Goal: Find specific page/section: Find specific page/section

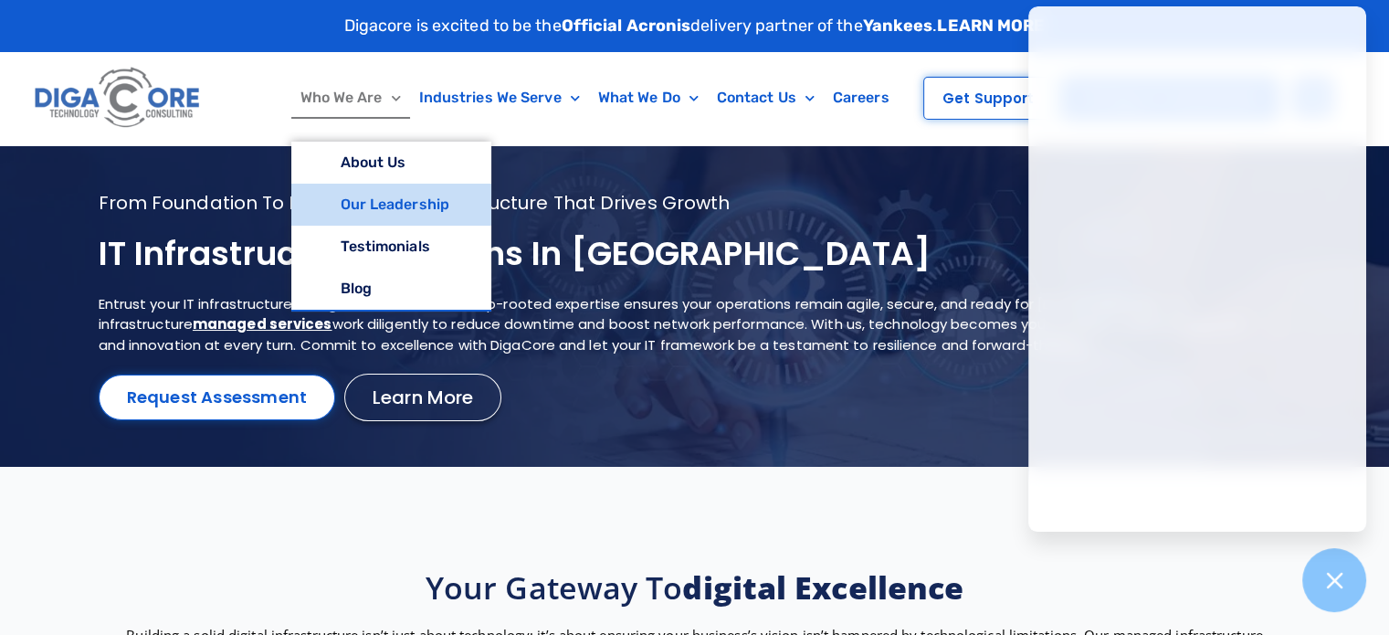
click at [373, 211] on link "Our Leadership" at bounding box center [391, 205] width 200 height 42
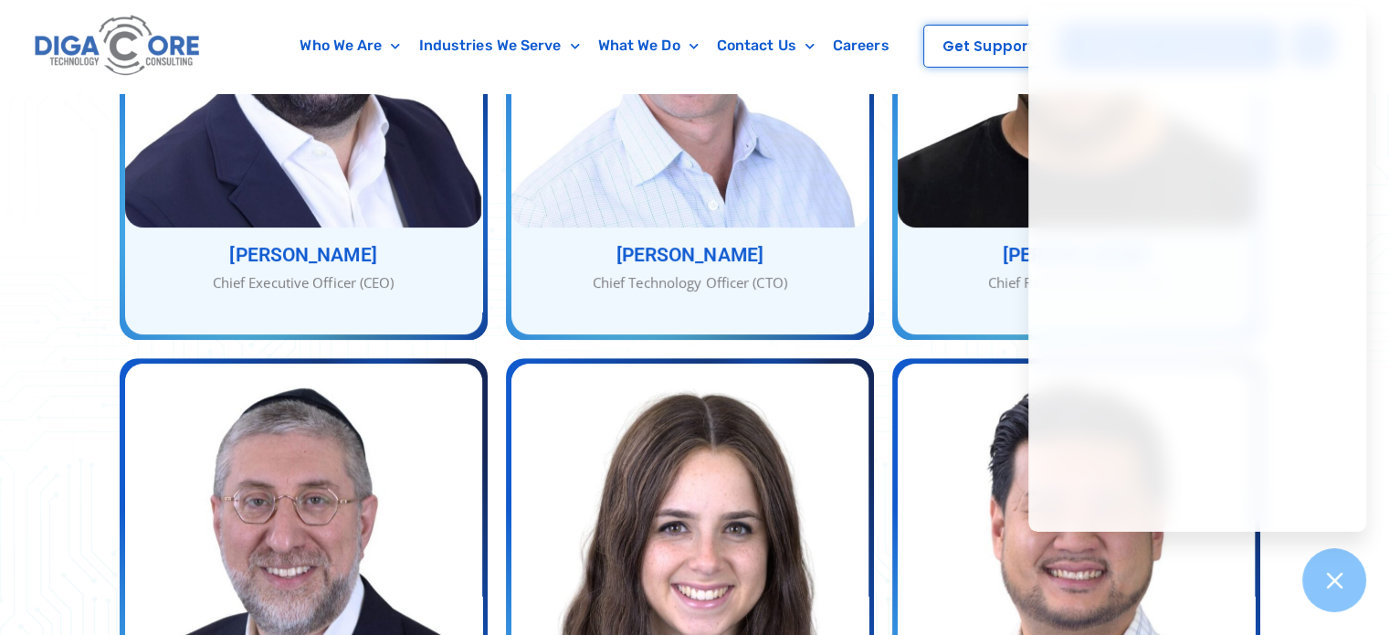
scroll to position [733, 0]
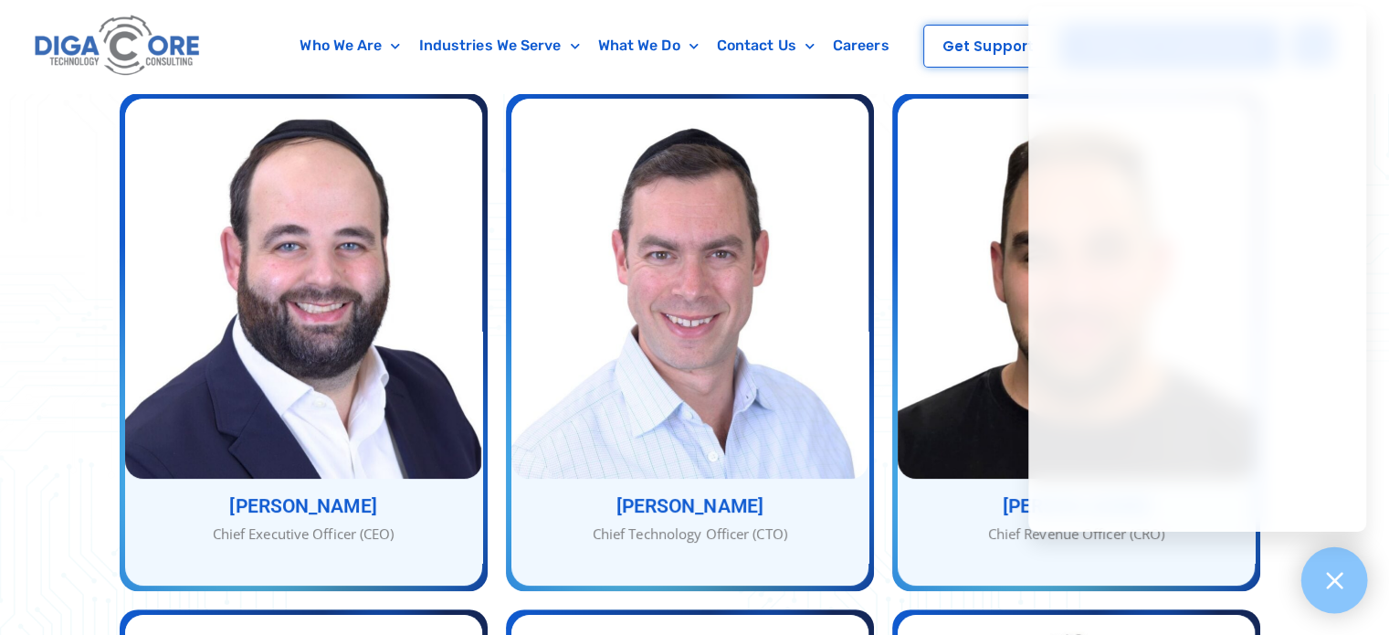
click at [1323, 582] on icon at bounding box center [1335, 580] width 24 height 24
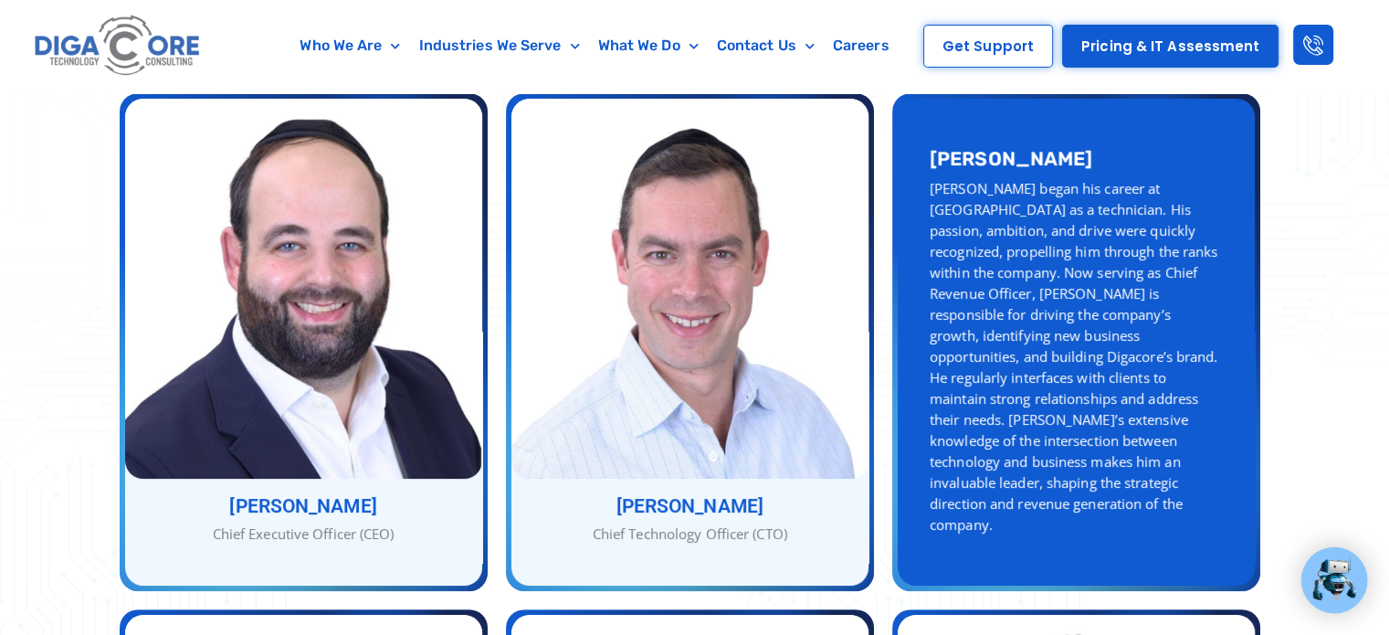
click at [1009, 153] on h3 "[PERSON_NAME]" at bounding box center [1076, 158] width 293 height 19
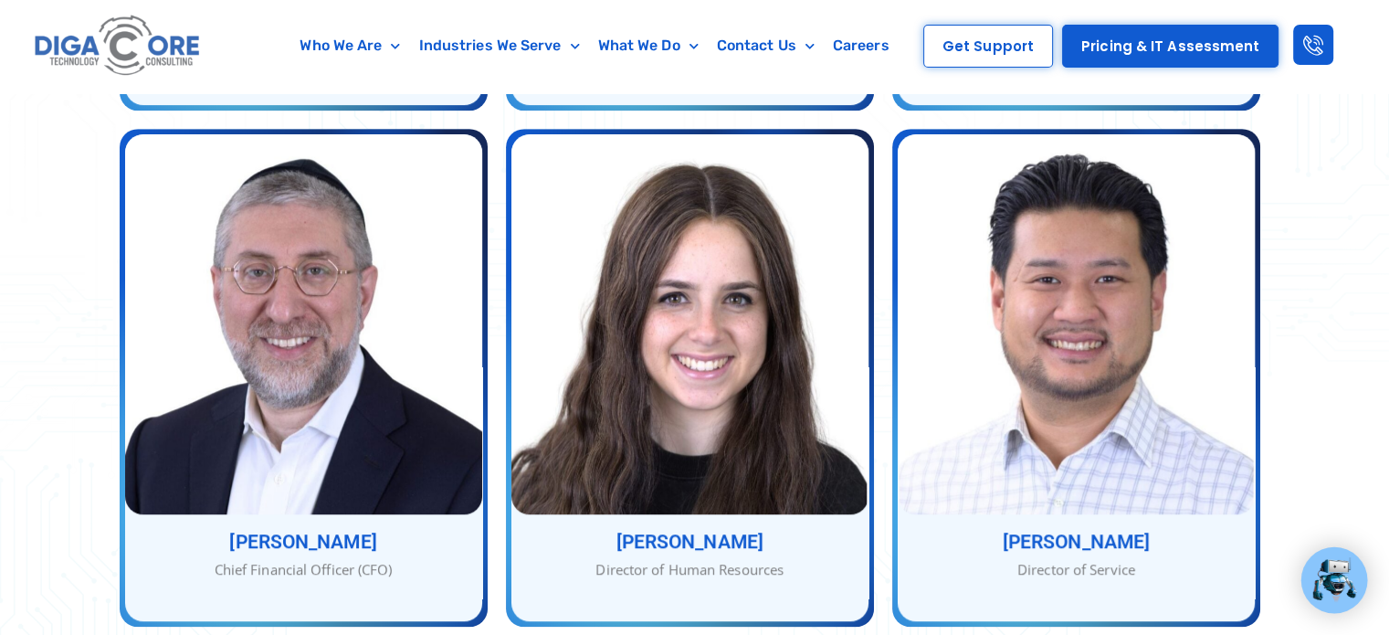
scroll to position [1238, 0]
